Goal: Task Accomplishment & Management: Complete application form

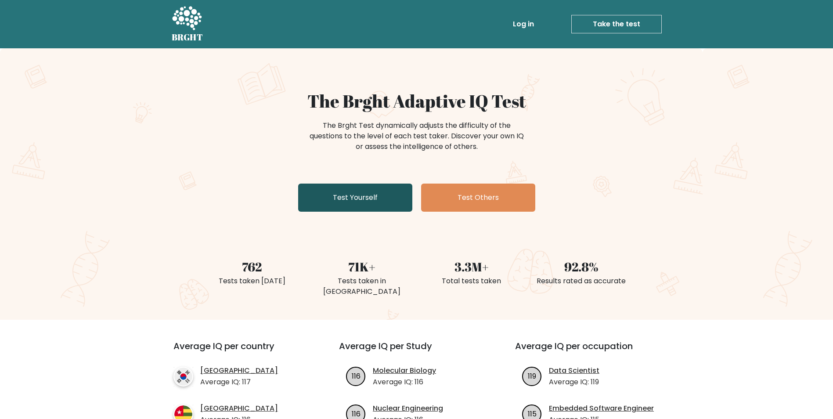
click at [351, 207] on link "Test Yourself" at bounding box center [355, 198] width 114 height 28
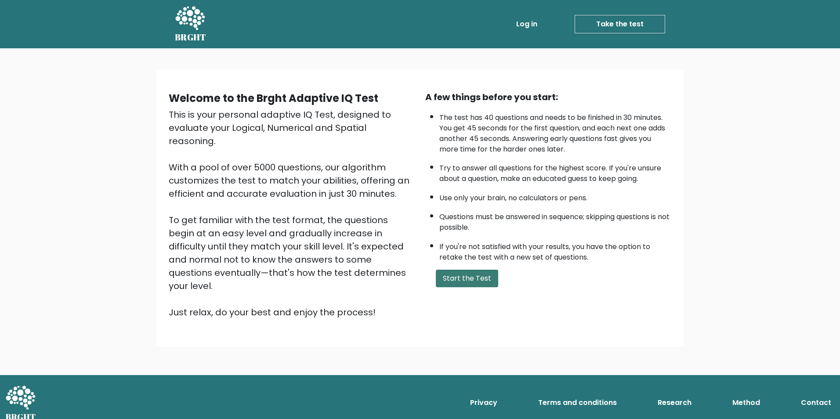
click at [466, 284] on button "Start the Test" at bounding box center [467, 279] width 62 height 18
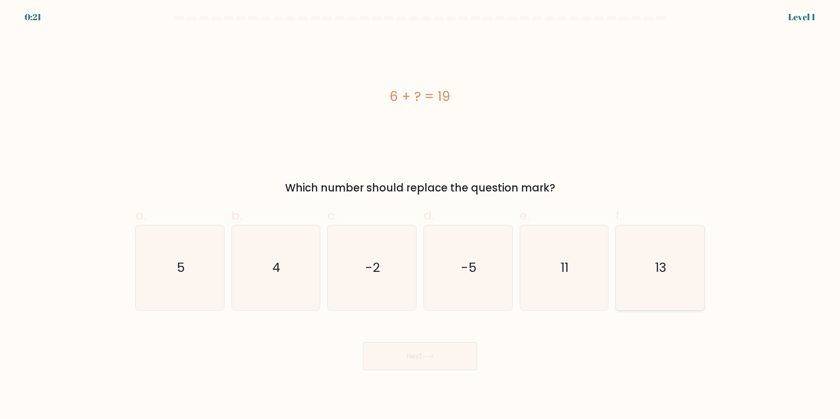
click at [624, 275] on icon "13" at bounding box center [660, 267] width 85 height 85
click at [420, 215] on input "f. 13" at bounding box center [420, 213] width 0 height 6
radio input "true"
click at [433, 361] on button "Next" at bounding box center [420, 356] width 114 height 28
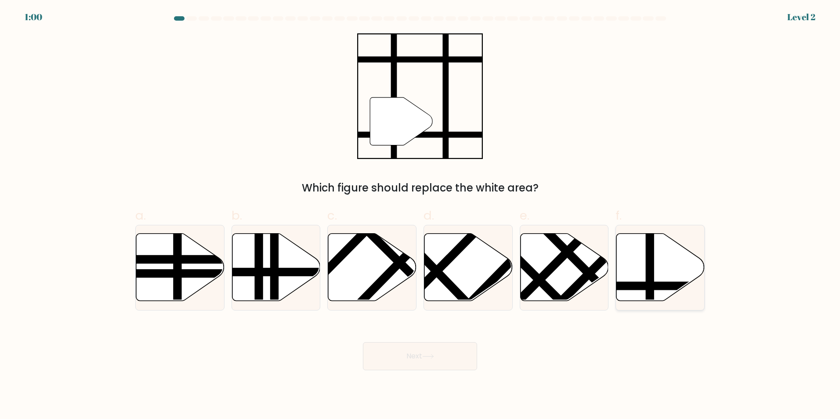
click at [650, 274] on line at bounding box center [650, 232] width 0 height 178
click at [420, 215] on input "f." at bounding box center [420, 213] width 0 height 6
radio input "true"
click at [443, 359] on button "Next" at bounding box center [420, 356] width 114 height 28
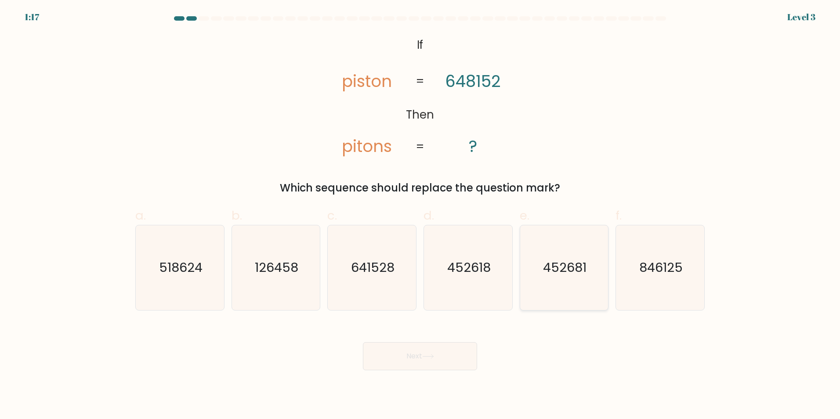
click at [540, 275] on icon "452681" at bounding box center [563, 267] width 85 height 85
click at [420, 215] on input "e. 452681" at bounding box center [420, 213] width 0 height 6
radio input "true"
click at [466, 279] on icon "452618" at bounding box center [468, 267] width 85 height 85
click at [420, 215] on input "d. 452618" at bounding box center [420, 213] width 0 height 6
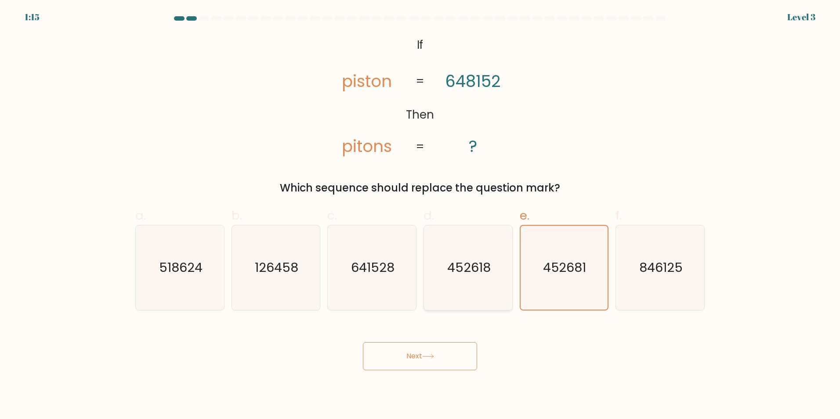
radio input "true"
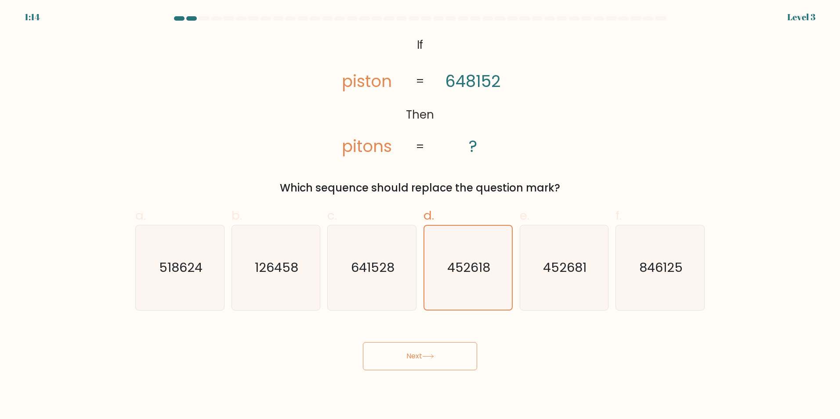
click at [430, 357] on icon at bounding box center [428, 356] width 12 height 5
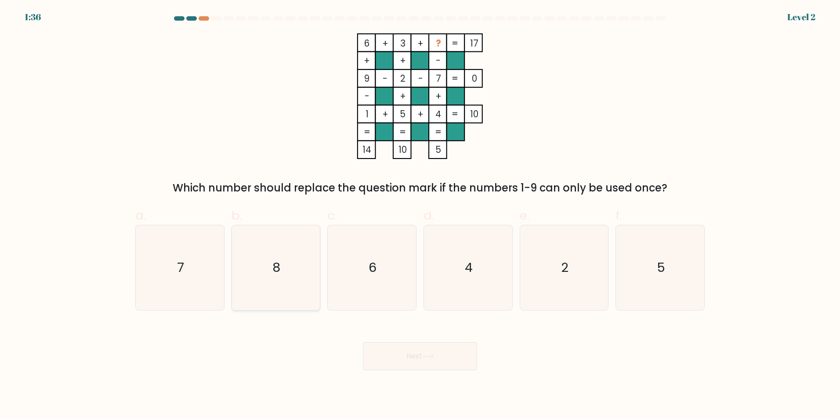
click at [279, 268] on text "8" at bounding box center [277, 268] width 8 height 18
click at [420, 215] on input "b. 8" at bounding box center [420, 213] width 0 height 6
radio input "true"
click at [437, 362] on button "Next" at bounding box center [420, 356] width 114 height 28
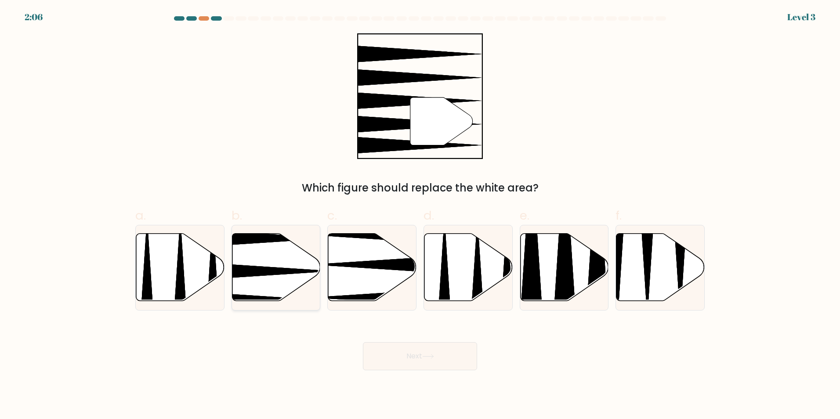
click at [262, 272] on icon at bounding box center [245, 271] width 175 height 23
click at [420, 215] on input "b." at bounding box center [420, 213] width 0 height 6
radio input "true"
click at [447, 355] on button "Next" at bounding box center [420, 356] width 114 height 28
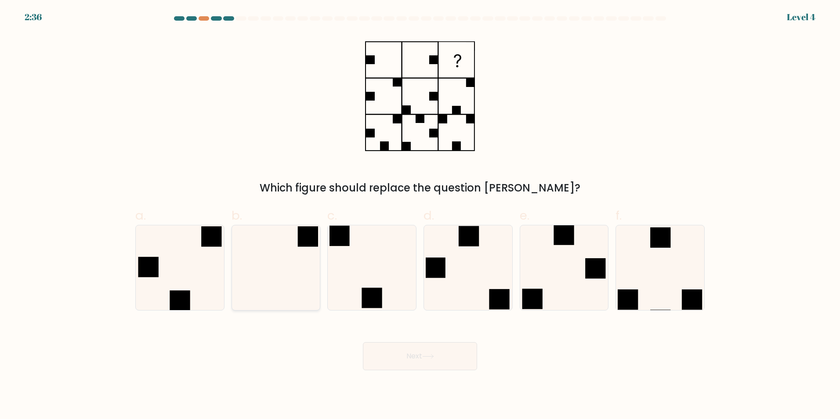
click at [288, 296] on icon at bounding box center [275, 267] width 85 height 85
click at [420, 215] on input "b." at bounding box center [420, 213] width 0 height 6
radio input "true"
click at [389, 349] on button "Next" at bounding box center [420, 356] width 114 height 28
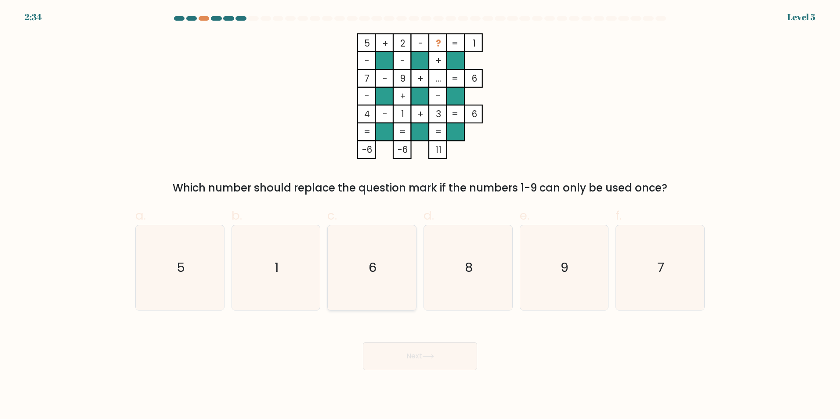
click at [384, 276] on icon "6" at bounding box center [371, 267] width 85 height 85
click at [420, 215] on input "c. 6" at bounding box center [420, 213] width 0 height 6
radio input "true"
click at [462, 352] on button "Next" at bounding box center [420, 356] width 114 height 28
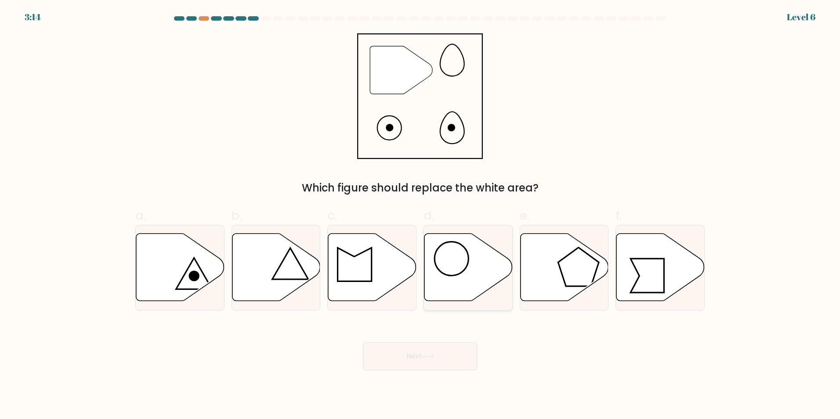
click at [457, 256] on icon at bounding box center [468, 267] width 88 height 68
click at [420, 215] on input "d." at bounding box center [420, 213] width 0 height 6
radio input "true"
click at [419, 349] on button "Next" at bounding box center [420, 356] width 114 height 28
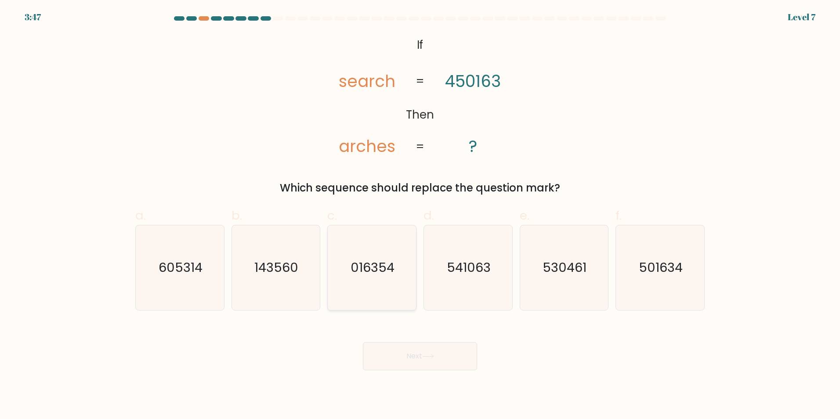
click at [365, 276] on icon "016354" at bounding box center [371, 267] width 85 height 85
click at [420, 215] on input "c. 016354" at bounding box center [420, 213] width 0 height 6
radio input "true"
click at [372, 343] on button "Next" at bounding box center [420, 356] width 114 height 28
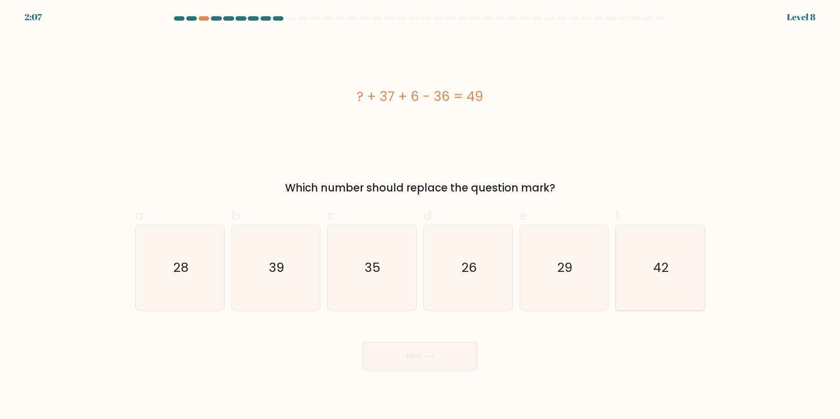
click at [681, 285] on icon "42" at bounding box center [660, 267] width 85 height 85
click at [420, 215] on input "f. 42" at bounding box center [420, 213] width 0 height 6
radio input "true"
click at [435, 360] on button "Next" at bounding box center [420, 356] width 114 height 28
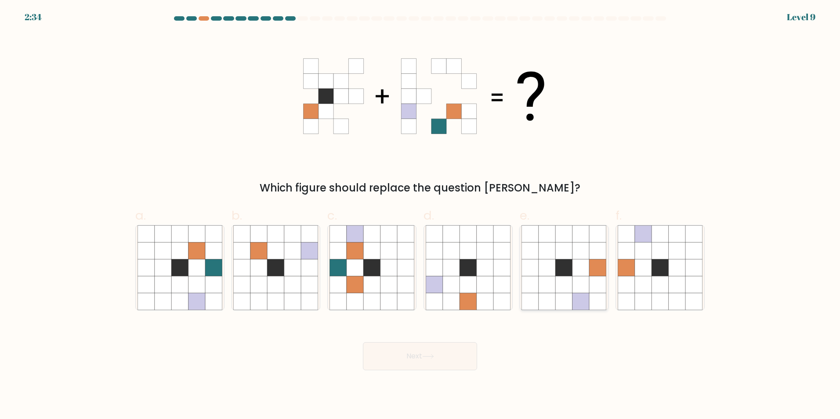
click at [562, 289] on icon at bounding box center [564, 284] width 17 height 17
click at [420, 215] on input "e." at bounding box center [420, 213] width 0 height 6
radio input "true"
click at [409, 358] on button "Next" at bounding box center [420, 356] width 114 height 28
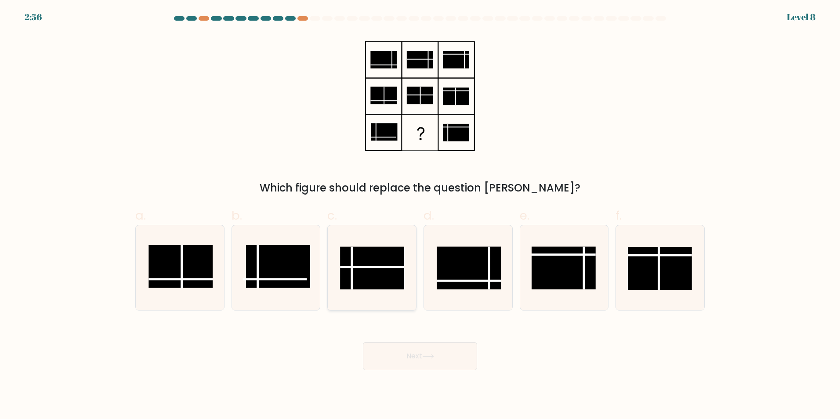
click at [378, 271] on rect at bounding box center [372, 267] width 64 height 43
click at [420, 215] on input "c." at bounding box center [420, 213] width 0 height 6
radio input "true"
click at [396, 362] on button "Next" at bounding box center [420, 356] width 114 height 28
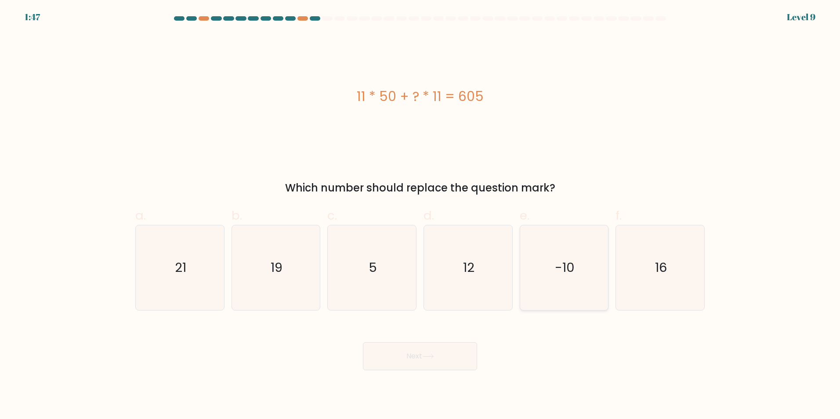
click at [542, 268] on icon "-10" at bounding box center [563, 267] width 85 height 85
click at [420, 215] on input "e. -10" at bounding box center [420, 213] width 0 height 6
radio input "true"
click at [388, 341] on div "Next" at bounding box center [420, 345] width 580 height 49
click at [404, 356] on button "Next" at bounding box center [420, 356] width 114 height 28
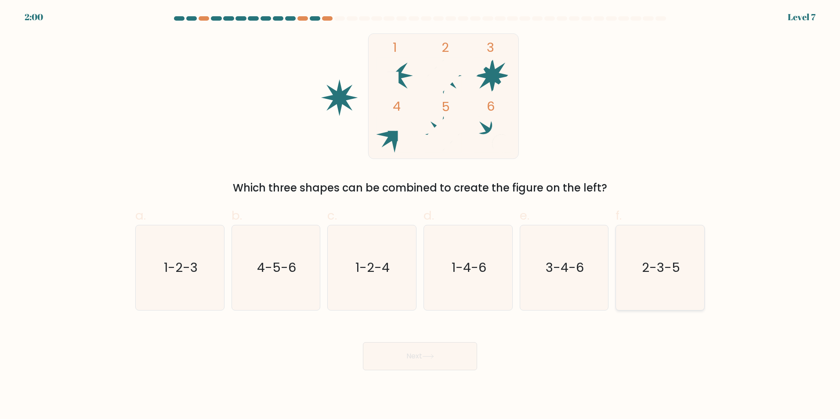
click at [654, 276] on icon "2-3-5" at bounding box center [660, 267] width 85 height 85
click at [420, 215] on input "f. 2-3-5" at bounding box center [420, 213] width 0 height 6
radio input "true"
click at [447, 358] on button "Next" at bounding box center [420, 356] width 114 height 28
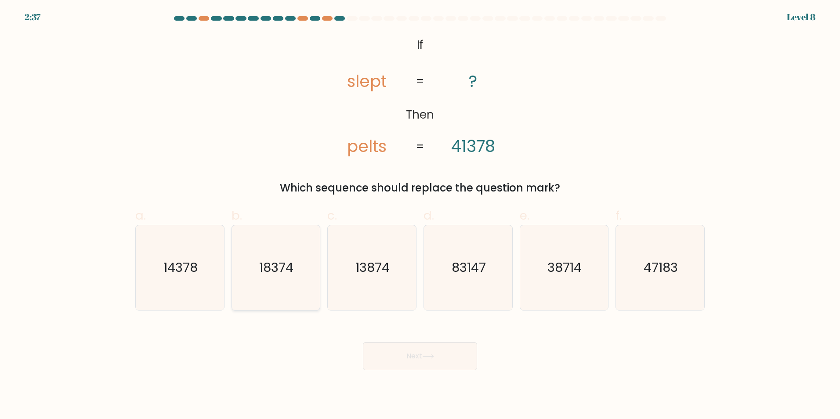
click at [282, 256] on icon "18374" at bounding box center [275, 267] width 85 height 85
click at [420, 215] on input "b. 18374" at bounding box center [420, 213] width 0 height 6
radio input "true"
click at [282, 256] on icon "18374" at bounding box center [276, 268] width 84 height 84
click at [420, 215] on input "b. 18374" at bounding box center [420, 213] width 0 height 6
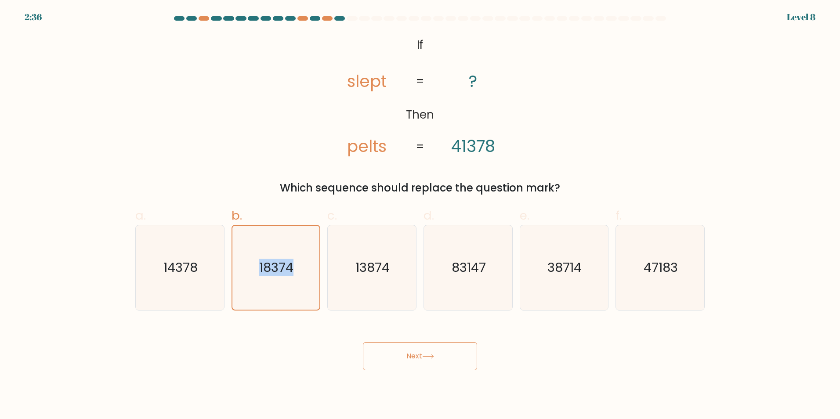
click at [408, 366] on button "Next" at bounding box center [420, 356] width 114 height 28
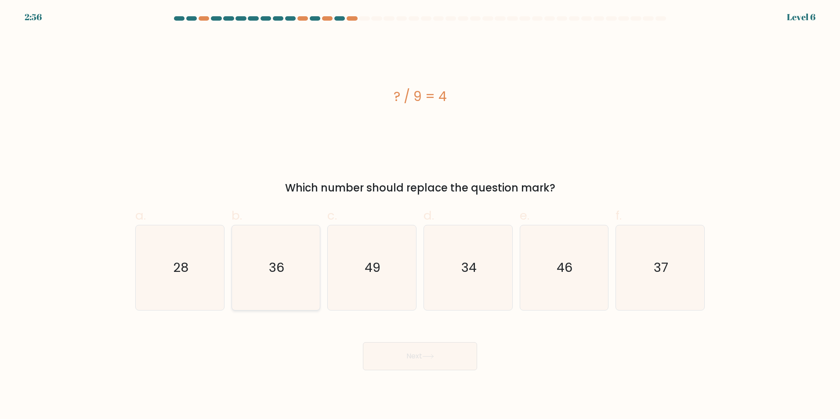
click at [259, 266] on icon "36" at bounding box center [275, 267] width 85 height 85
click at [420, 215] on input "b. 36" at bounding box center [420, 213] width 0 height 6
radio input "true"
click at [407, 357] on button "Next" at bounding box center [420, 356] width 114 height 28
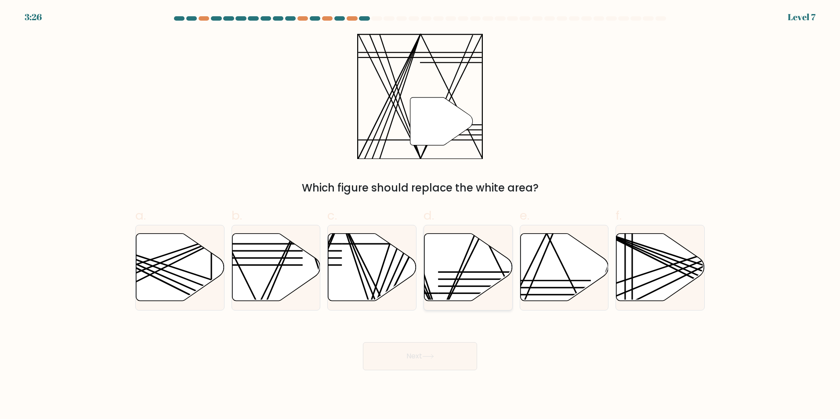
click at [454, 284] on line at bounding box center [476, 232] width 74 height 175
click at [420, 215] on input "d." at bounding box center [420, 213] width 0 height 6
radio input "true"
click at [436, 352] on button "Next" at bounding box center [420, 356] width 114 height 28
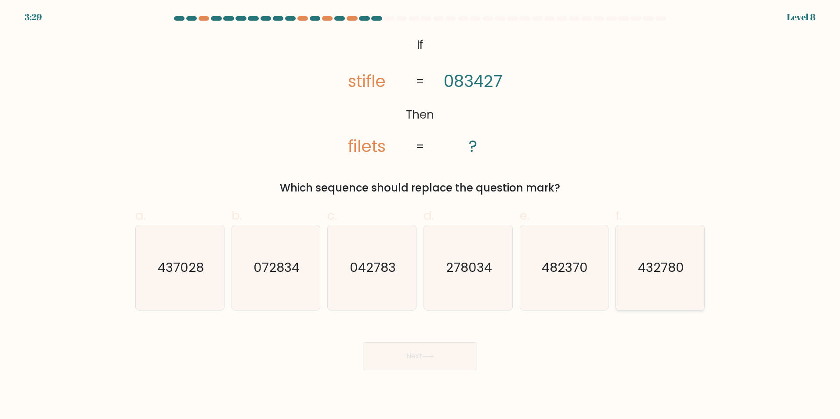
click at [685, 259] on icon "432780" at bounding box center [660, 267] width 85 height 85
click at [420, 215] on input "f. 432780" at bounding box center [420, 213] width 0 height 6
radio input "true"
click at [549, 288] on icon "482370" at bounding box center [563, 267] width 85 height 85
click at [420, 215] on input "e. 482370" at bounding box center [420, 213] width 0 height 6
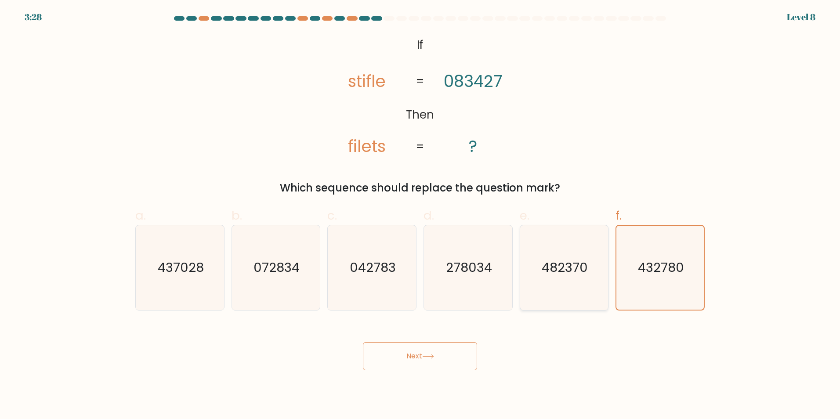
radio input "true"
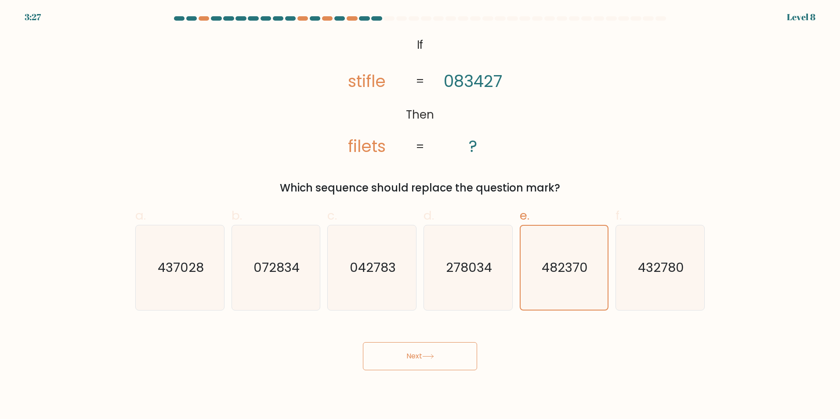
click at [428, 361] on button "Next" at bounding box center [420, 356] width 114 height 28
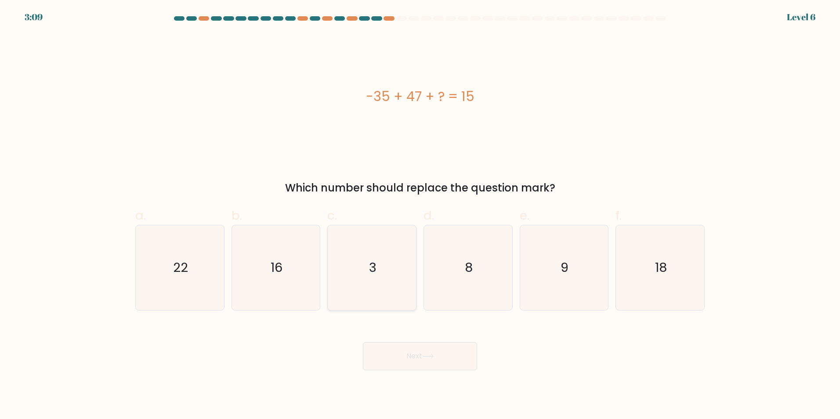
drag, startPoint x: 354, startPoint y: 257, endPoint x: 363, endPoint y: 270, distance: 15.5
click at [354, 257] on icon "3" at bounding box center [371, 267] width 85 height 85
click at [420, 215] on input "c. 3" at bounding box center [420, 213] width 0 height 6
radio input "true"
click at [400, 343] on button "Next" at bounding box center [420, 356] width 114 height 28
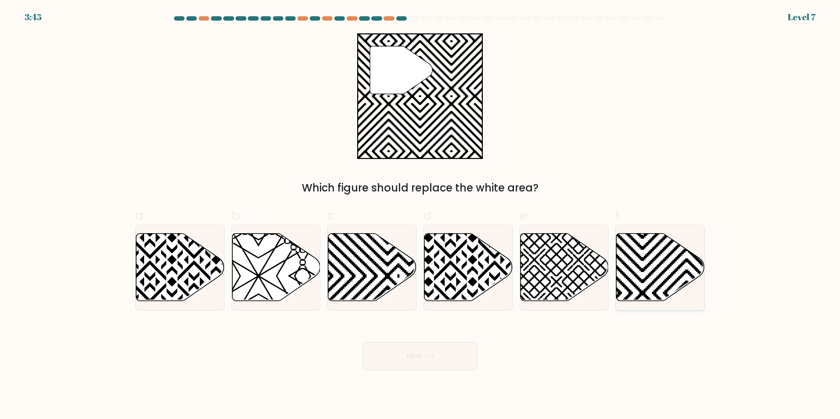
click at [641, 285] on icon at bounding box center [660, 267] width 88 height 68
click at [420, 215] on input "f." at bounding box center [420, 213] width 0 height 6
radio input "true"
click at [446, 349] on button "Next" at bounding box center [420, 356] width 114 height 28
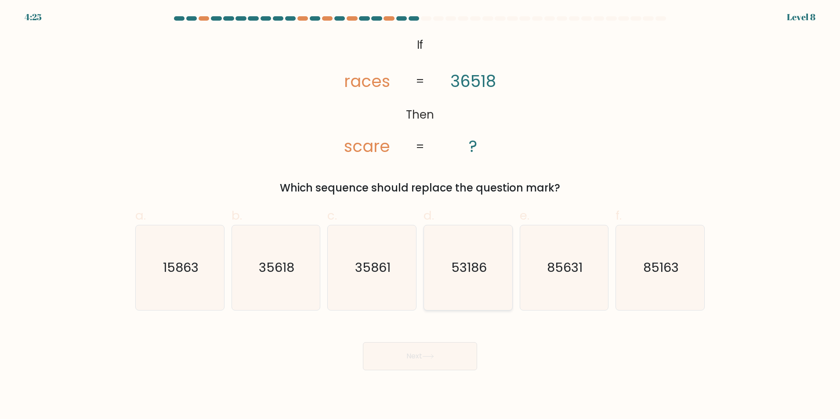
click at [473, 249] on icon "53186" at bounding box center [468, 267] width 85 height 85
click at [420, 215] on input "d. 53186" at bounding box center [420, 213] width 0 height 6
radio input "true"
click at [405, 351] on button "Next" at bounding box center [420, 356] width 114 height 28
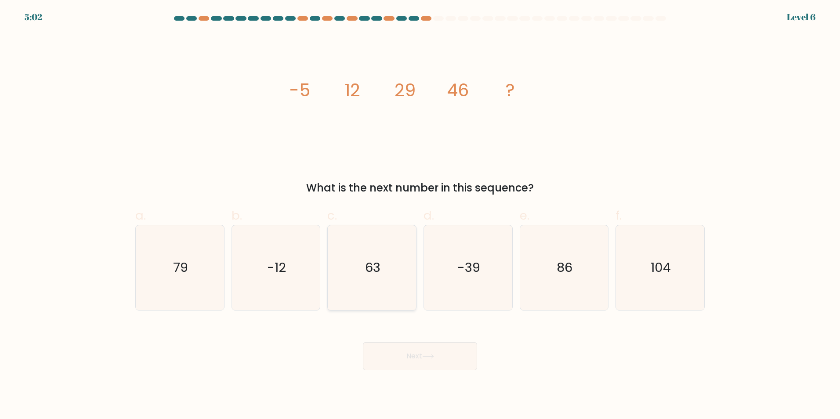
click at [395, 271] on icon "63" at bounding box center [371, 267] width 85 height 85
click at [420, 215] on input "c. 63" at bounding box center [420, 213] width 0 height 6
radio input "true"
click at [434, 362] on button "Next" at bounding box center [420, 356] width 114 height 28
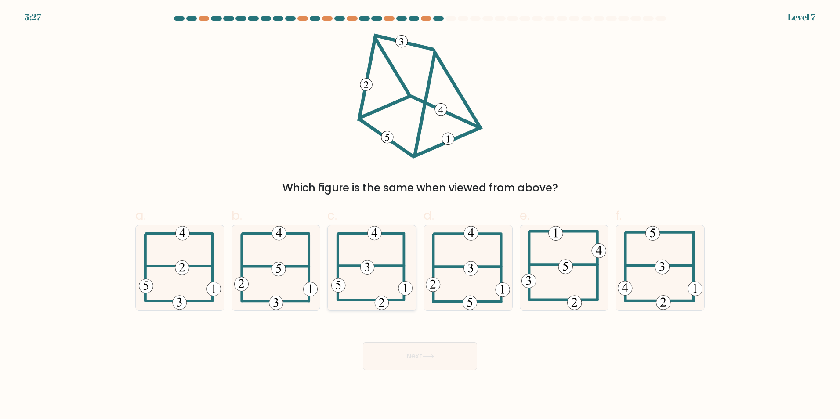
click at [351, 307] on icon at bounding box center [371, 267] width 81 height 85
click at [420, 215] on input "c." at bounding box center [420, 213] width 0 height 6
radio input "true"
click at [393, 368] on button "Next" at bounding box center [420, 356] width 114 height 28
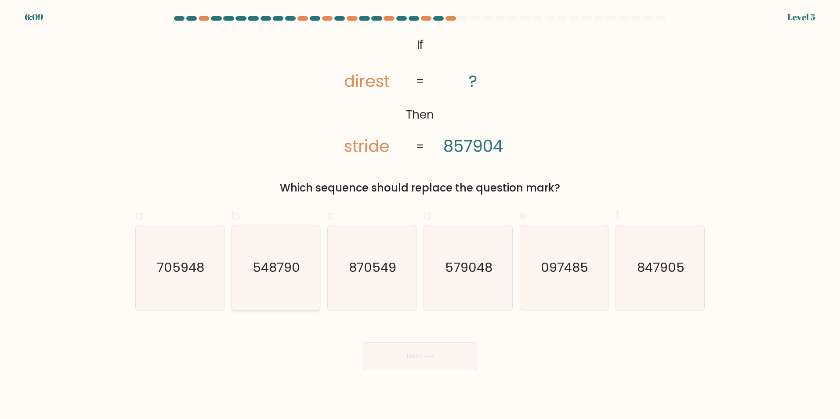
click at [254, 267] on text "548790" at bounding box center [276, 268] width 47 height 18
click at [420, 215] on input "b. 548790" at bounding box center [420, 213] width 0 height 6
radio input "true"
click at [376, 352] on button "Next" at bounding box center [420, 356] width 114 height 28
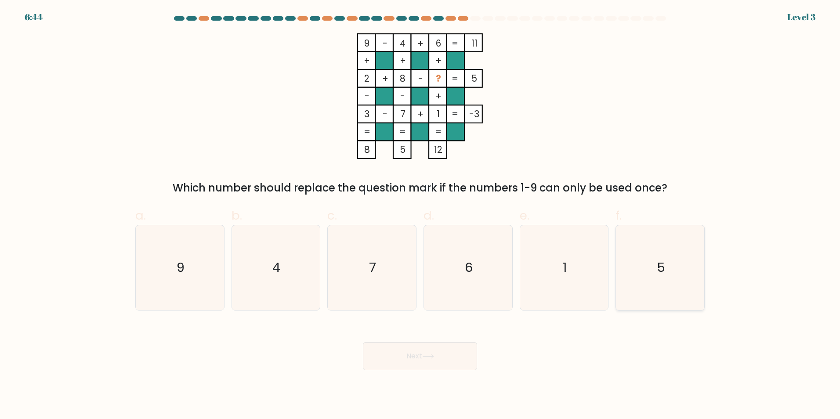
click at [656, 255] on icon "5" at bounding box center [660, 267] width 85 height 85
click at [420, 215] on input "f. 5" at bounding box center [420, 213] width 0 height 6
radio input "true"
click at [390, 356] on button "Next" at bounding box center [420, 356] width 114 height 28
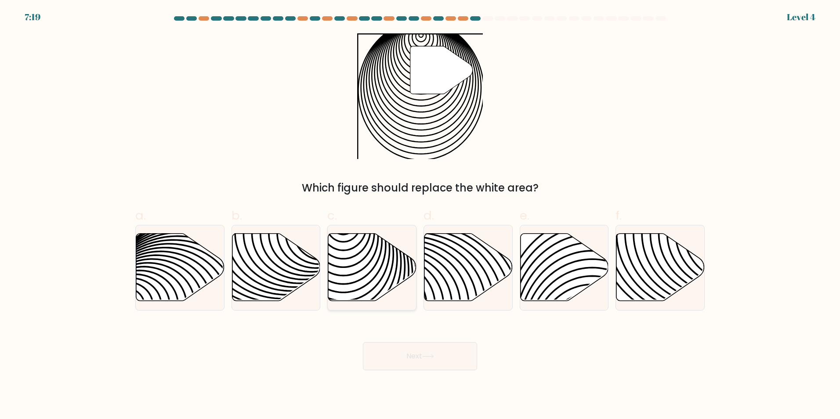
drag, startPoint x: 360, startPoint y: 281, endPoint x: 419, endPoint y: 336, distance: 80.8
click at [360, 281] on icon at bounding box center [372, 267] width 88 height 68
click at [420, 215] on input "c." at bounding box center [420, 213] width 0 height 6
radio input "true"
click at [442, 357] on button "Next" at bounding box center [420, 356] width 114 height 28
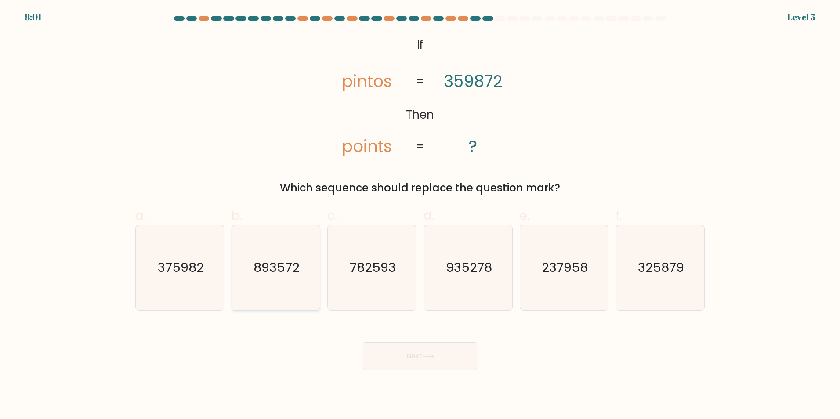
click at [272, 275] on text "893572" at bounding box center [276, 268] width 46 height 18
click at [420, 215] on input "b. 893572" at bounding box center [420, 213] width 0 height 6
radio input "true"
click at [463, 354] on button "Next" at bounding box center [420, 356] width 114 height 28
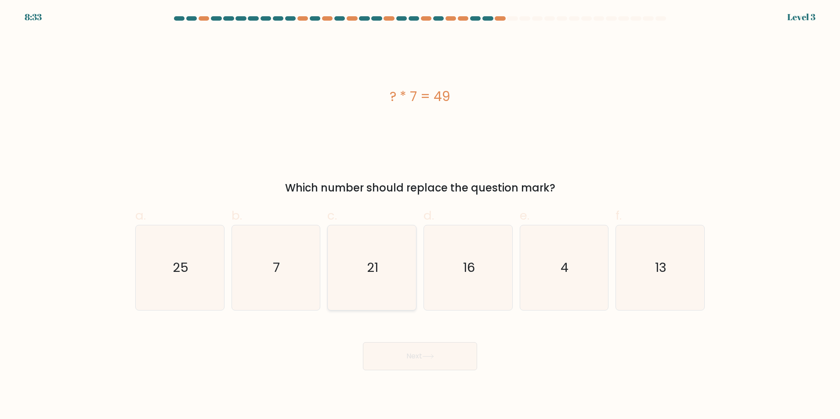
drag, startPoint x: 289, startPoint y: 271, endPoint x: 342, endPoint y: 290, distance: 56.7
click at [289, 271] on icon "7" at bounding box center [275, 267] width 85 height 85
click at [420, 215] on input "b. 7" at bounding box center [420, 213] width 0 height 6
radio input "true"
click at [417, 361] on button "Next" at bounding box center [420, 356] width 114 height 28
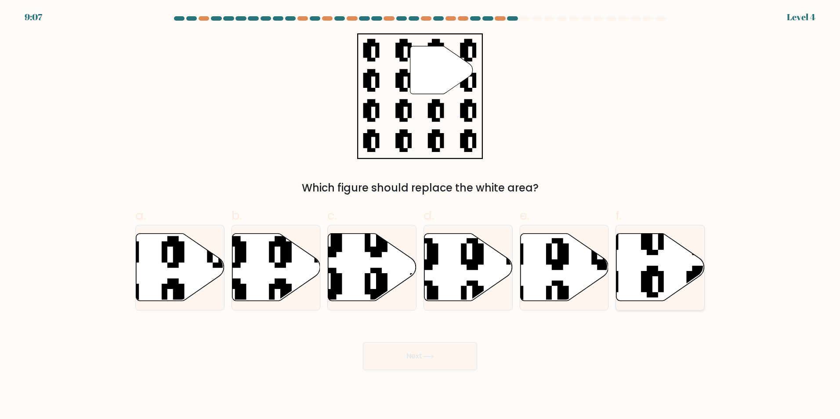
click at [671, 257] on icon at bounding box center [660, 267] width 88 height 68
click at [420, 215] on input "f." at bounding box center [420, 213] width 0 height 6
radio input "true"
click at [424, 359] on button "Next" at bounding box center [420, 356] width 114 height 28
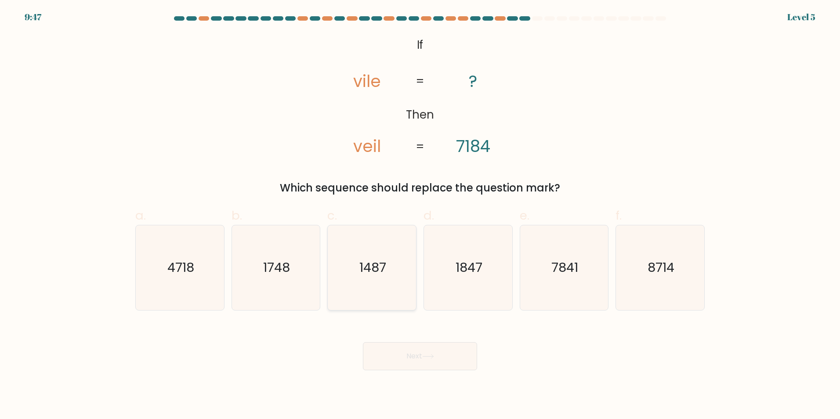
click at [375, 281] on icon "1487" at bounding box center [371, 267] width 85 height 85
click at [420, 215] on input "c. 1487" at bounding box center [420, 213] width 0 height 6
radio input "true"
click at [405, 364] on button "Next" at bounding box center [420, 356] width 114 height 28
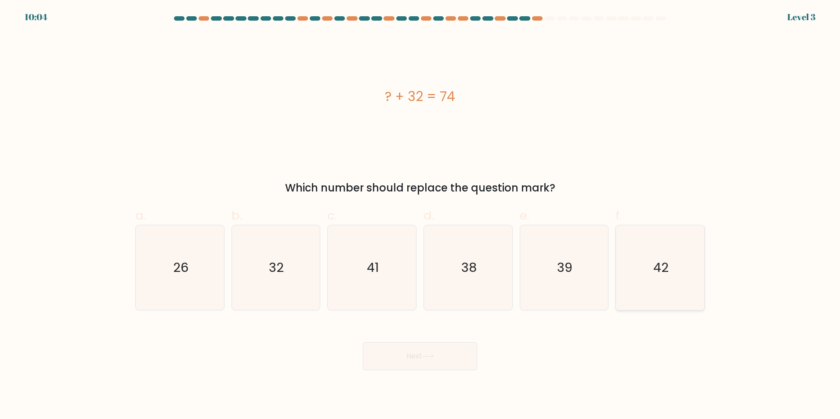
click at [692, 275] on icon "42" at bounding box center [660, 267] width 85 height 85
click at [420, 215] on input "f. 42" at bounding box center [420, 213] width 0 height 6
radio input "true"
click at [409, 360] on button "Next" at bounding box center [420, 356] width 114 height 28
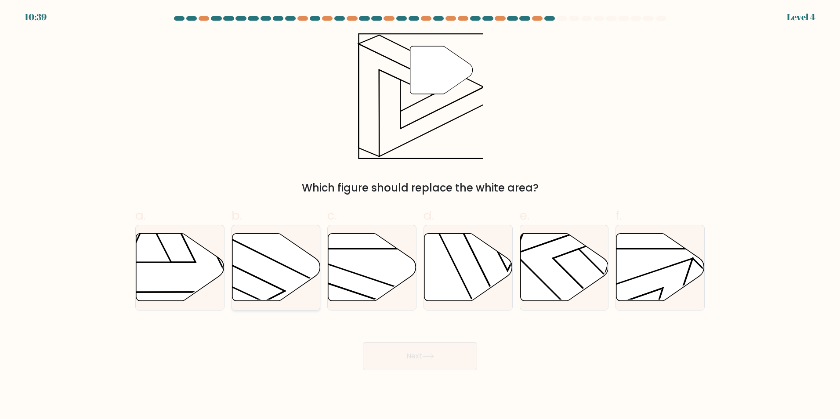
click at [264, 258] on icon at bounding box center [276, 267] width 88 height 68
click at [420, 215] on input "b." at bounding box center [420, 213] width 0 height 6
radio input "true"
click at [452, 356] on button "Next" at bounding box center [420, 356] width 114 height 28
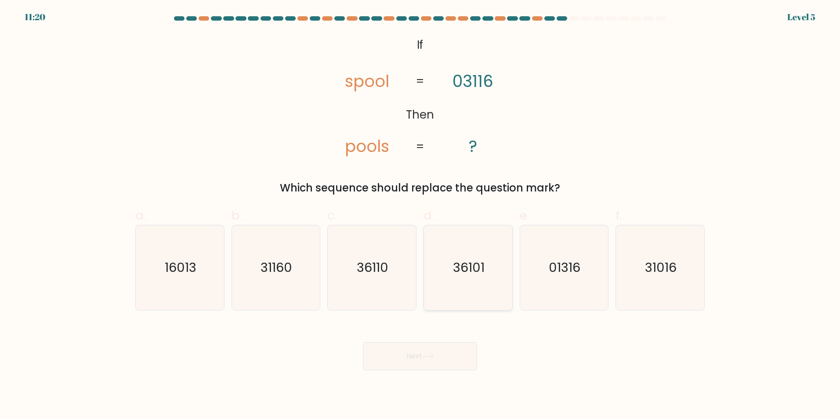
click at [456, 237] on icon "36101" at bounding box center [468, 267] width 85 height 85
click at [420, 215] on input "d. 36101" at bounding box center [420, 213] width 0 height 6
radio input "true"
click at [442, 367] on button "Next" at bounding box center [420, 356] width 114 height 28
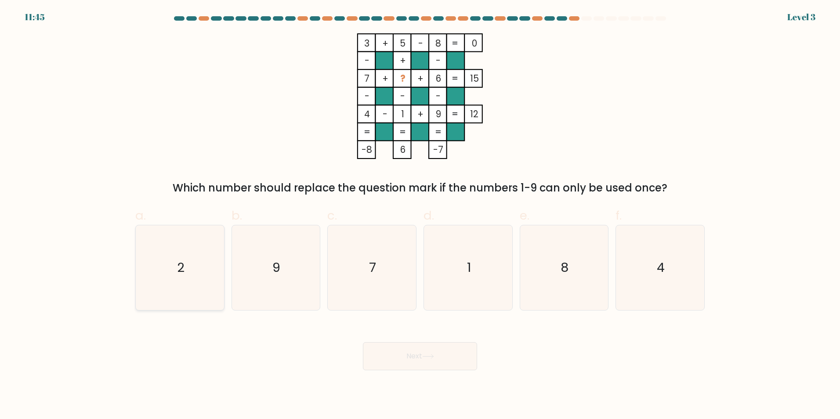
click at [196, 264] on icon "2" at bounding box center [179, 267] width 85 height 85
click at [420, 215] on input "a. 2" at bounding box center [420, 213] width 0 height 6
radio input "true"
click at [413, 360] on button "Next" at bounding box center [420, 356] width 114 height 28
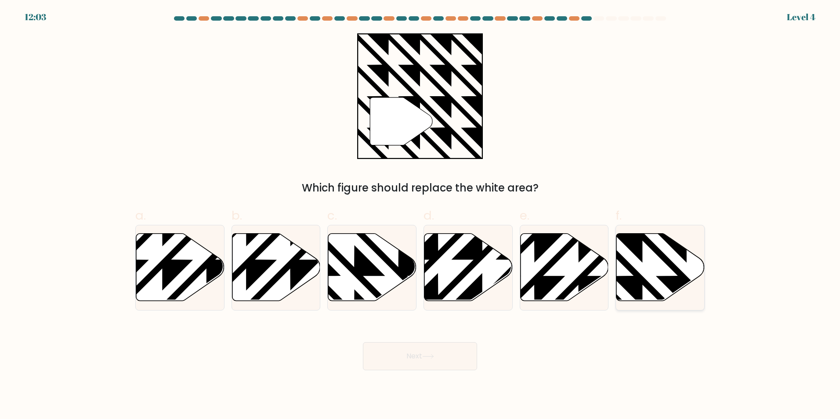
click at [691, 267] on icon at bounding box center [660, 267] width 88 height 68
click at [420, 215] on input "f." at bounding box center [420, 213] width 0 height 6
radio input "true"
click at [411, 353] on button "Next" at bounding box center [420, 356] width 114 height 28
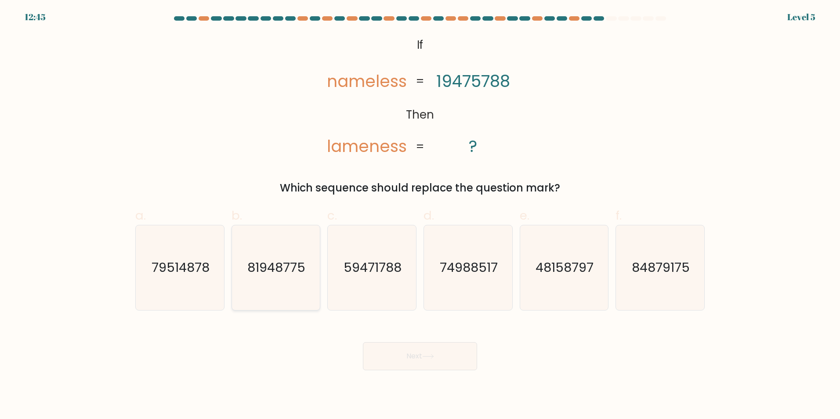
click at [272, 267] on text "81948775" at bounding box center [277, 268] width 58 height 18
click at [420, 215] on input "b. 81948775" at bounding box center [420, 213] width 0 height 6
radio input "true"
click at [390, 361] on button "Next" at bounding box center [420, 356] width 114 height 28
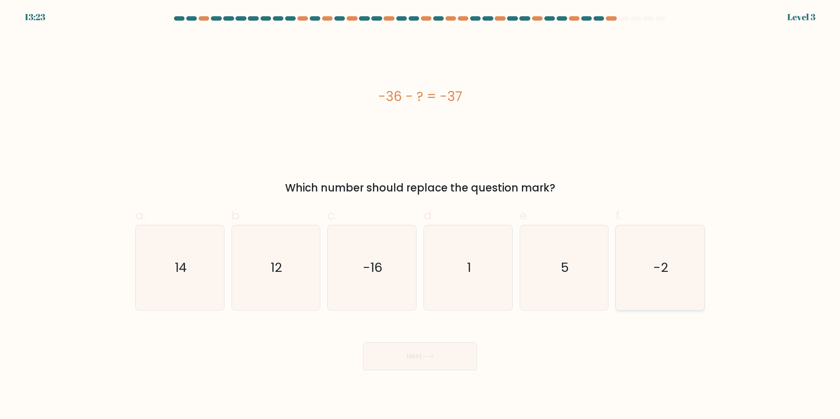
click at [621, 280] on icon "-2" at bounding box center [660, 267] width 85 height 85
click at [420, 215] on input "f. -2" at bounding box center [420, 213] width 0 height 6
radio input "true"
click at [430, 354] on icon at bounding box center [428, 356] width 12 height 5
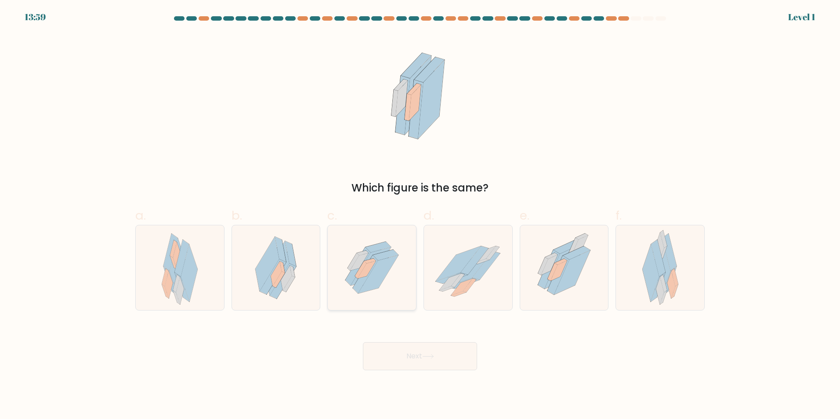
click at [360, 269] on icon at bounding box center [360, 270] width 11 height 18
click at [420, 215] on input "c." at bounding box center [420, 213] width 0 height 6
radio input "true"
click at [399, 355] on button "Next" at bounding box center [420, 356] width 114 height 28
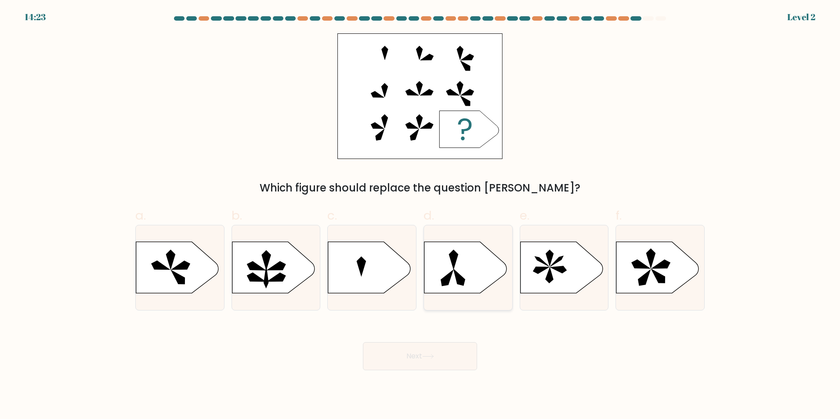
click at [463, 260] on icon at bounding box center [465, 267] width 83 height 51
click at [420, 215] on input "d." at bounding box center [420, 213] width 0 height 6
radio input "true"
click at [434, 350] on button "Next" at bounding box center [420, 356] width 114 height 28
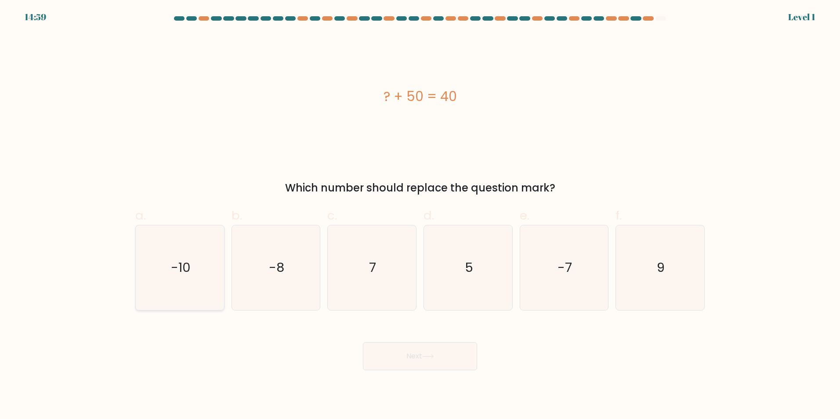
click at [177, 270] on text "-10" at bounding box center [181, 268] width 20 height 18
click at [420, 215] on input "a. -10" at bounding box center [420, 213] width 0 height 6
radio input "true"
click at [371, 357] on button "Next" at bounding box center [420, 356] width 114 height 28
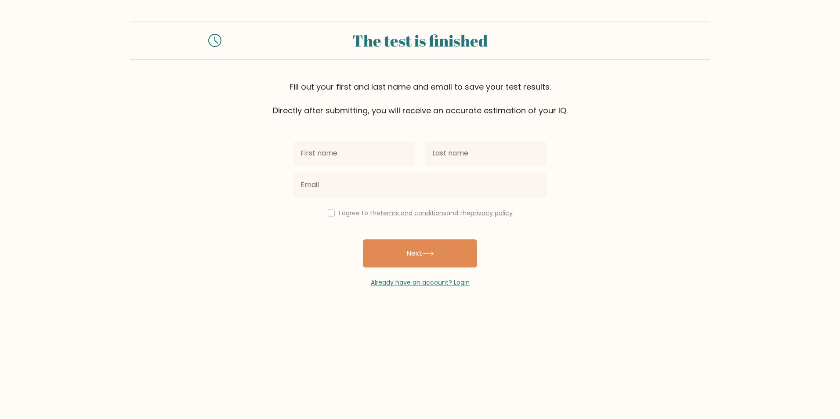
click at [319, 151] on input "text" at bounding box center [353, 153] width 121 height 25
type input "[PERSON_NAME]"
click at [452, 150] on input "text" at bounding box center [485, 153] width 121 height 25
type input "Cronje"
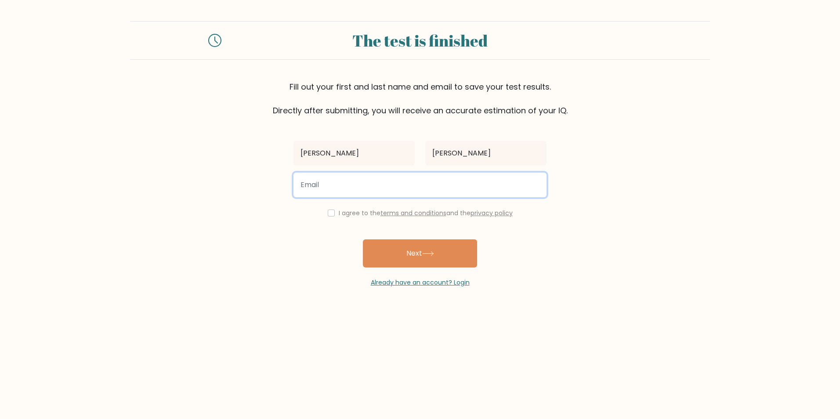
click at [344, 187] on input "email" at bounding box center [419, 185] width 253 height 25
type input "criscronje@gmail.com"
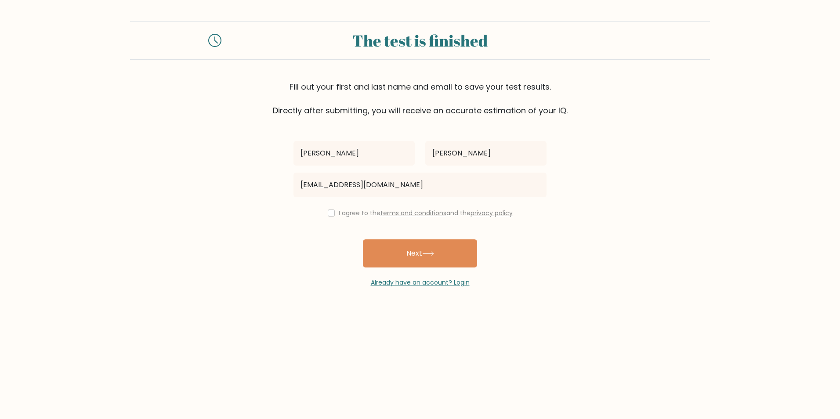
click at [328, 208] on div "I agree to the terms and conditions and the privacy policy" at bounding box center [420, 213] width 264 height 11
click at [328, 213] on input "checkbox" at bounding box center [331, 213] width 7 height 7
checkbox input "true"
click at [376, 251] on button "Next" at bounding box center [420, 253] width 114 height 28
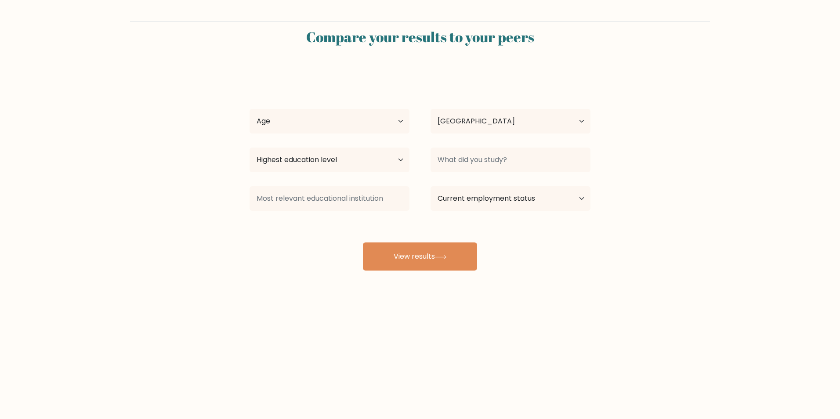
select select "ZA"
click at [332, 126] on select "Age Under 18 years old 18-24 years old 25-34 years old 35-44 years old 45-54 ye…" at bounding box center [329, 121] width 160 height 25
select select "45_54"
click at [249, 109] on select "Age Under 18 years old 18-24 years old 25-34 years old 35-44 years old 45-54 ye…" at bounding box center [329, 121] width 160 height 25
click at [346, 163] on select "Highest education level No schooling Primary Lower Secondary Upper Secondary Oc…" at bounding box center [329, 160] width 160 height 25
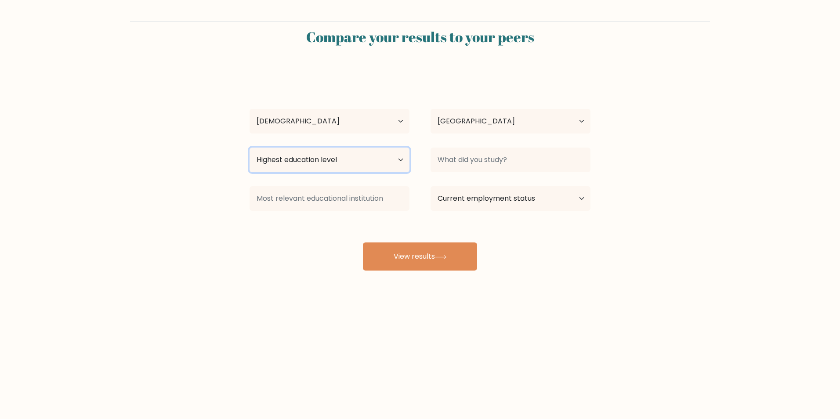
select select "upper_secondary"
click at [249, 148] on select "Highest education level No schooling Primary Lower Secondary Upper Secondary Oc…" at bounding box center [329, 160] width 160 height 25
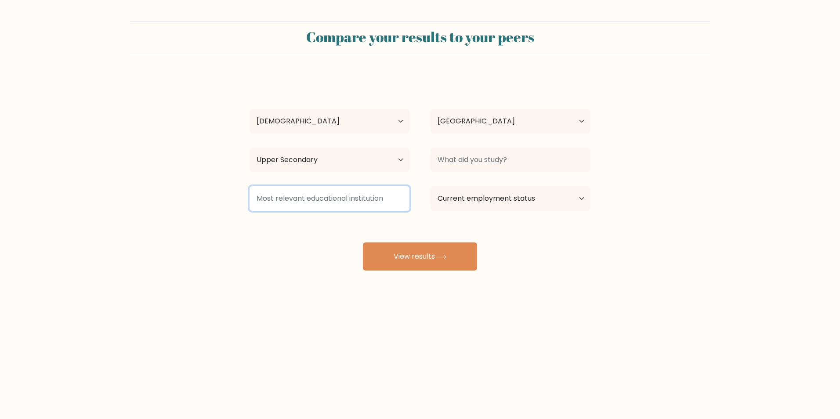
click at [322, 198] on input at bounding box center [329, 198] width 160 height 25
click at [285, 234] on div "Christina Cronje Age Under 18 years old 18-24 years old 25-34 years old 35-44 y…" at bounding box center [419, 173] width 351 height 193
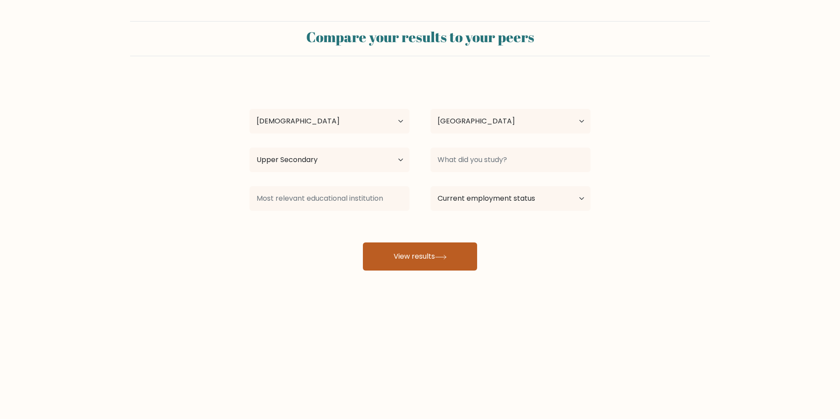
click at [411, 266] on button "View results" at bounding box center [420, 256] width 114 height 28
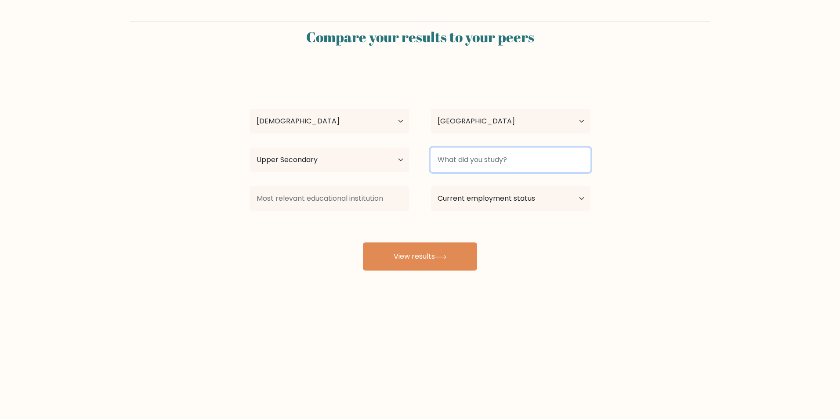
click at [494, 156] on input at bounding box center [510, 160] width 160 height 25
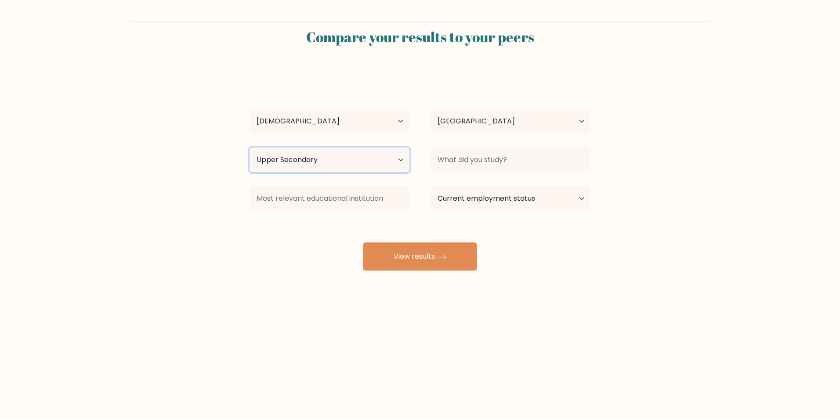
click at [361, 151] on select "Highest education level No schooling Primary Lower Secondary Upper Secondary Oc…" at bounding box center [329, 160] width 160 height 25
click at [249, 148] on select "Highest education level No schooling Primary Lower Secondary Upper Secondary Oc…" at bounding box center [329, 160] width 160 height 25
click at [466, 193] on select "Current employment status Employed Student Retired Other / prefer not to answer" at bounding box center [510, 198] width 160 height 25
select select "employed"
click at [430, 186] on select "Current employment status Employed Student Retired Other / prefer not to answer" at bounding box center [510, 198] width 160 height 25
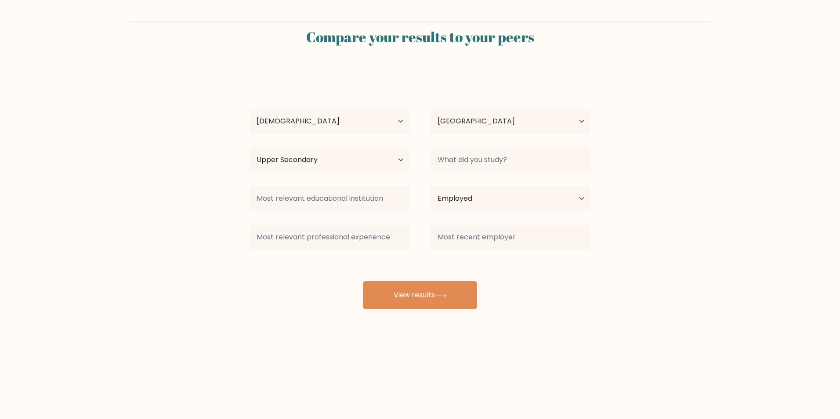
click at [398, 251] on div at bounding box center [329, 237] width 181 height 32
click at [411, 290] on button "View results" at bounding box center [420, 295] width 114 height 28
click at [470, 158] on input at bounding box center [510, 160] width 160 height 25
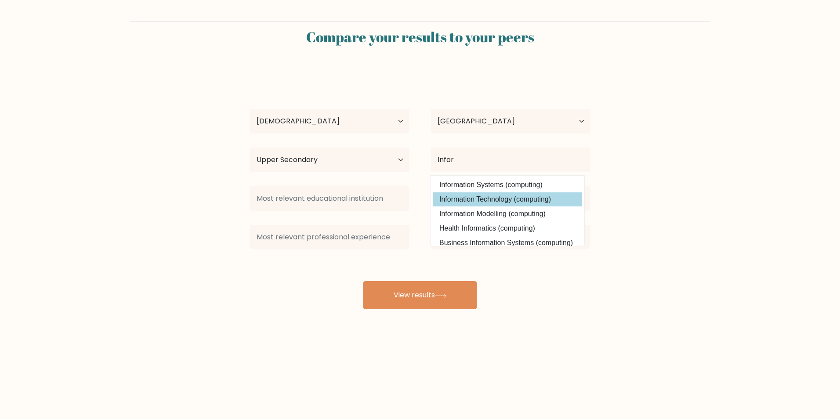
click at [470, 201] on option "Information Technology (computing)" at bounding box center [507, 199] width 149 height 14
type input "Information Technology"
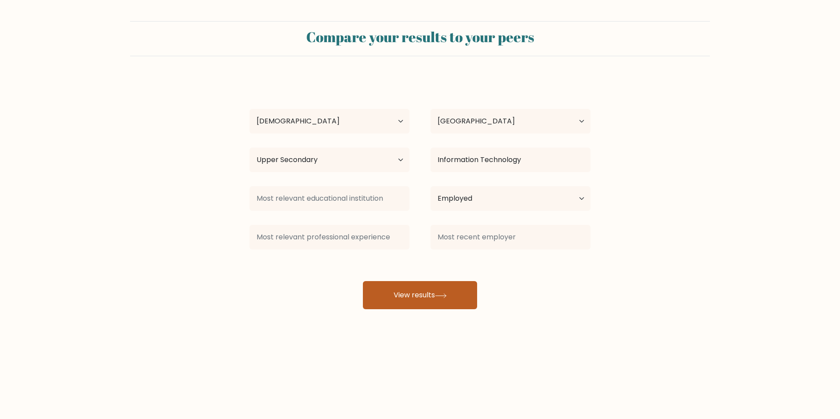
click at [432, 293] on button "View results" at bounding box center [420, 295] width 114 height 28
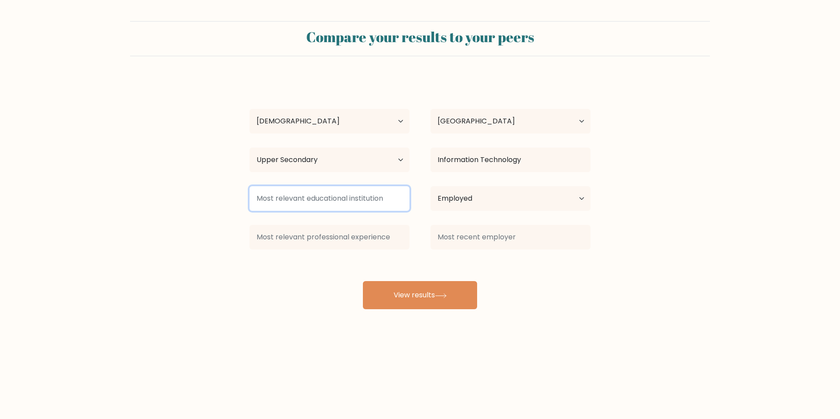
click at [320, 205] on input at bounding box center [329, 198] width 160 height 25
click at [328, 196] on input at bounding box center [329, 198] width 160 height 25
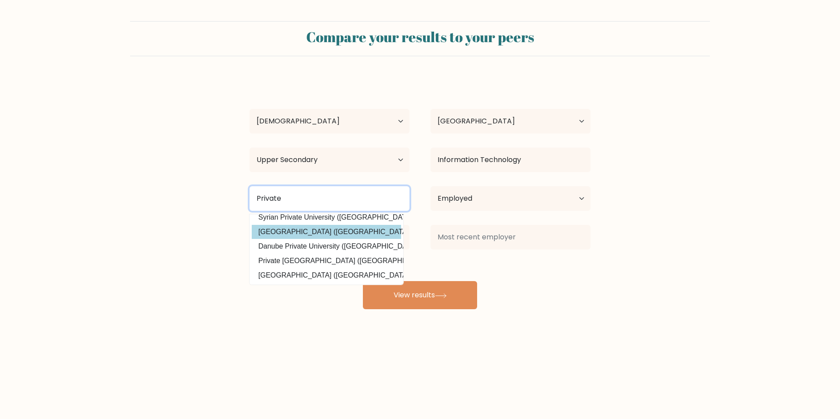
scroll to position [79, 0]
drag, startPoint x: 294, startPoint y: 198, endPoint x: 223, endPoint y: 183, distance: 72.7
click at [224, 183] on form "Compare your results to your peers Christina Cronje Age Under 18 years old 18-2…" at bounding box center [420, 165] width 840 height 288
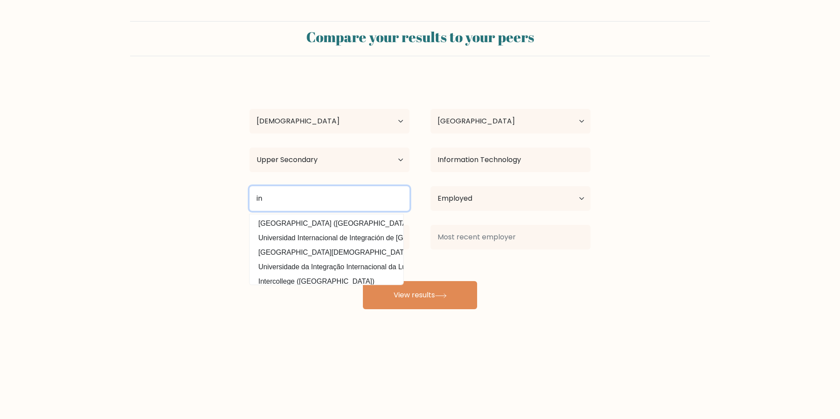
type input "i"
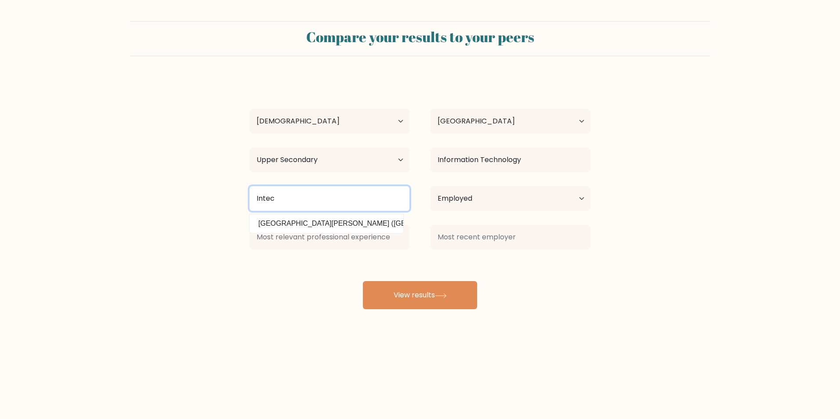
type input "Intec"
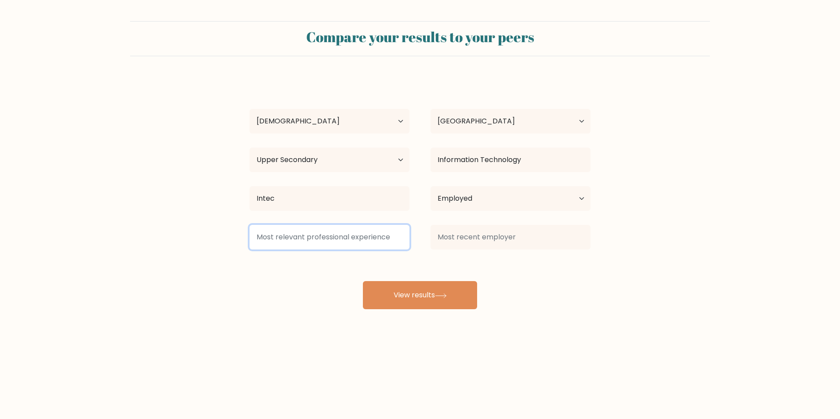
click at [281, 236] on input at bounding box center [329, 237] width 160 height 25
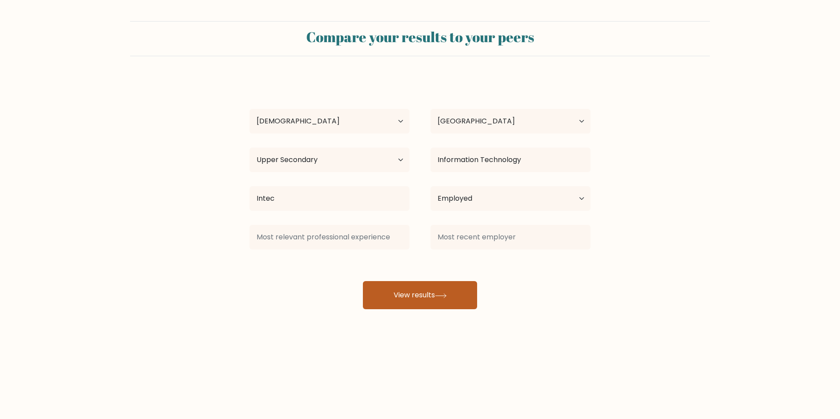
click at [414, 301] on button "View results" at bounding box center [420, 295] width 114 height 28
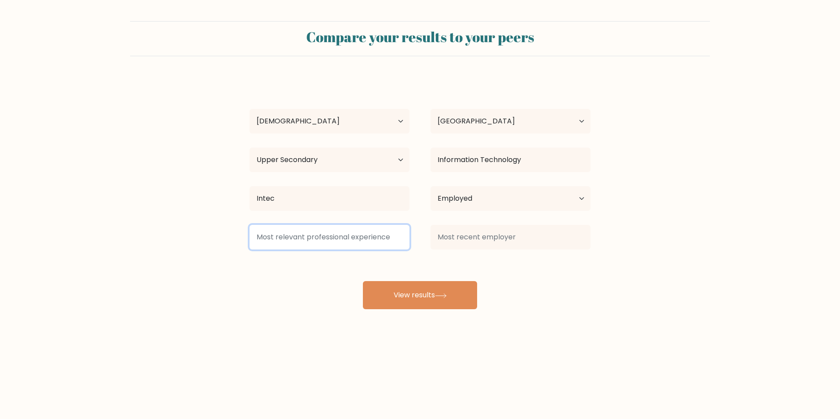
click at [296, 241] on input at bounding box center [329, 237] width 160 height 25
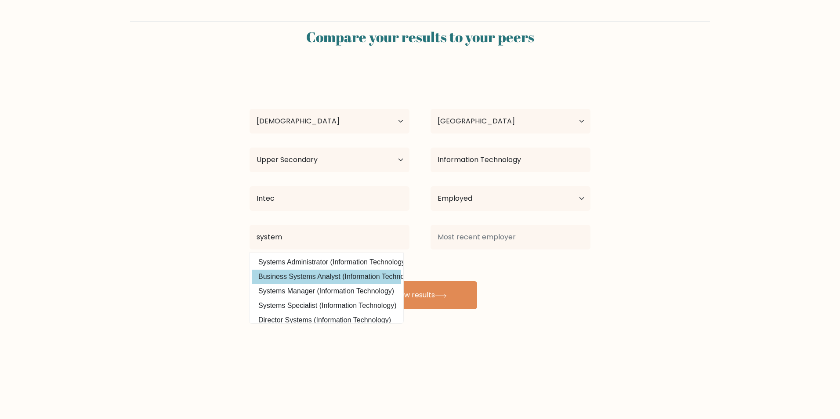
click at [307, 278] on option "Business Systems Analyst (Information Technology)" at bounding box center [326, 277] width 149 height 14
type input "Business Systems Analyst"
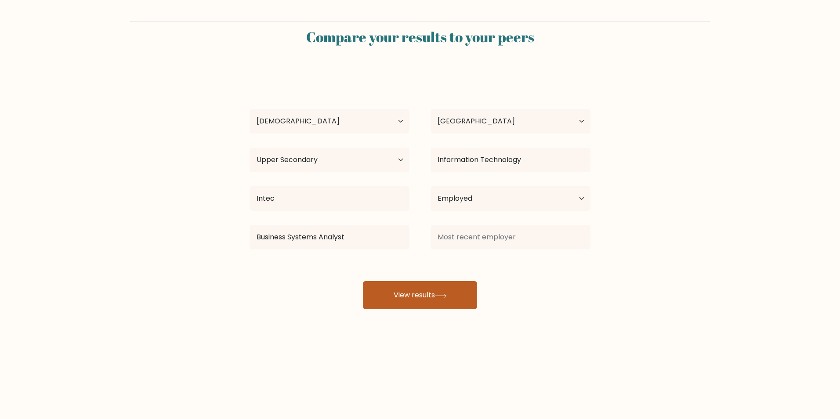
click at [421, 306] on button "View results" at bounding box center [420, 295] width 114 height 28
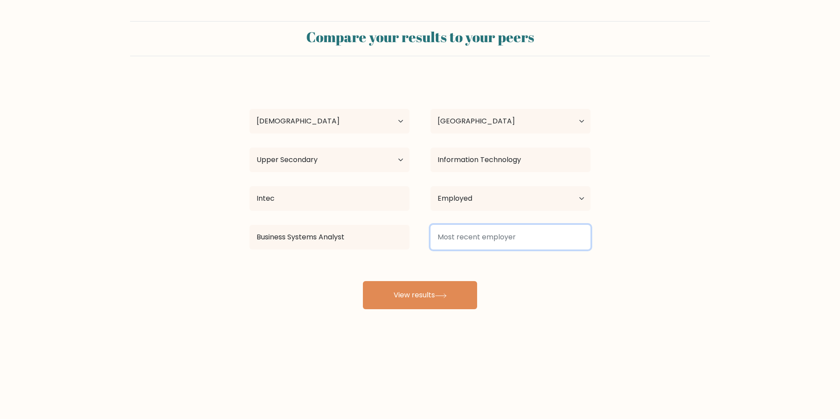
click at [450, 242] on input at bounding box center [510, 237] width 160 height 25
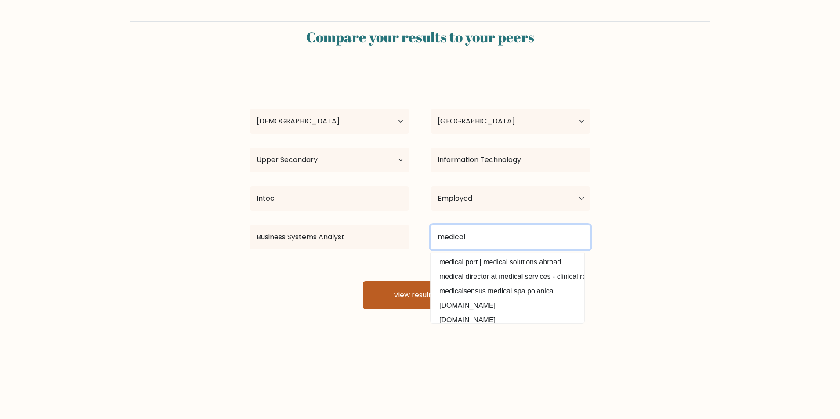
type input "medical"
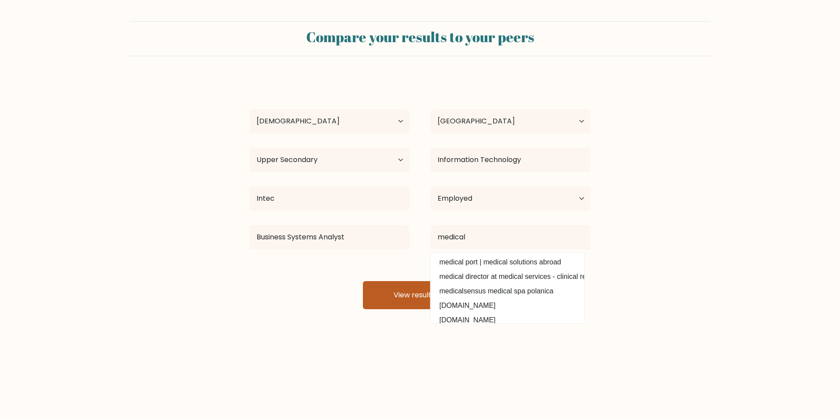
click at [411, 287] on button "View results" at bounding box center [420, 295] width 114 height 28
